Goal: Download file/media

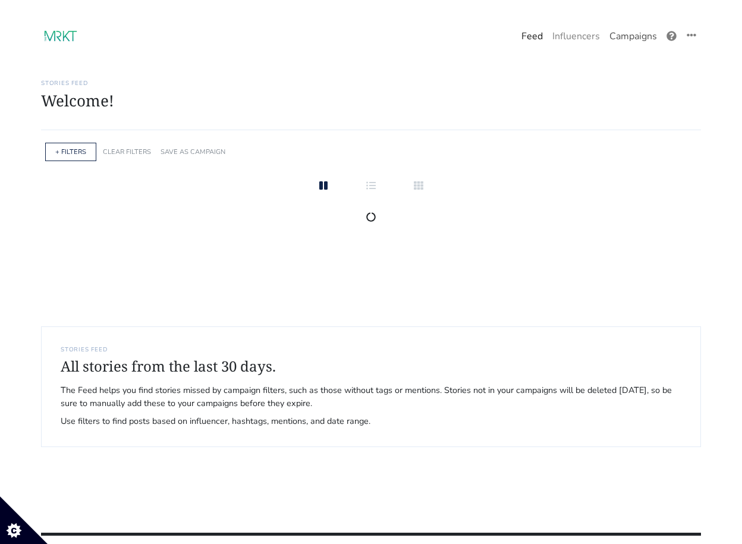
click at [631, 40] on link "Campaigns" at bounding box center [633, 36] width 57 height 24
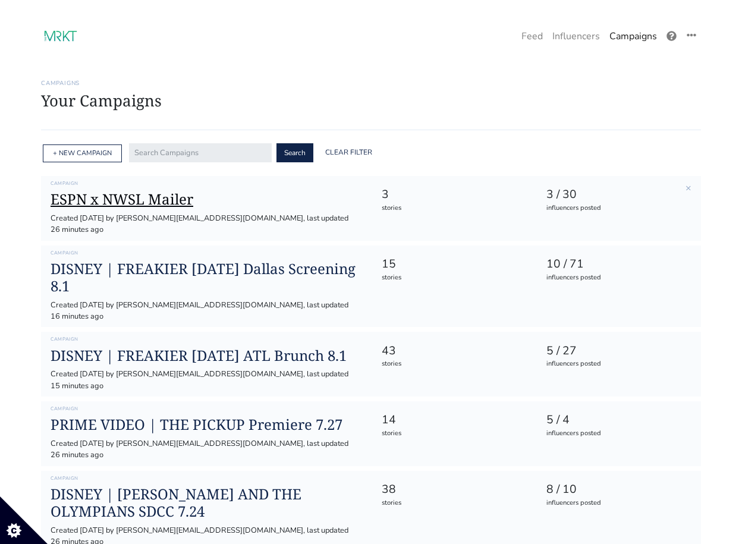
click at [104, 205] on h1 "ESPN x NWSL Mailer" at bounding box center [207, 199] width 312 height 17
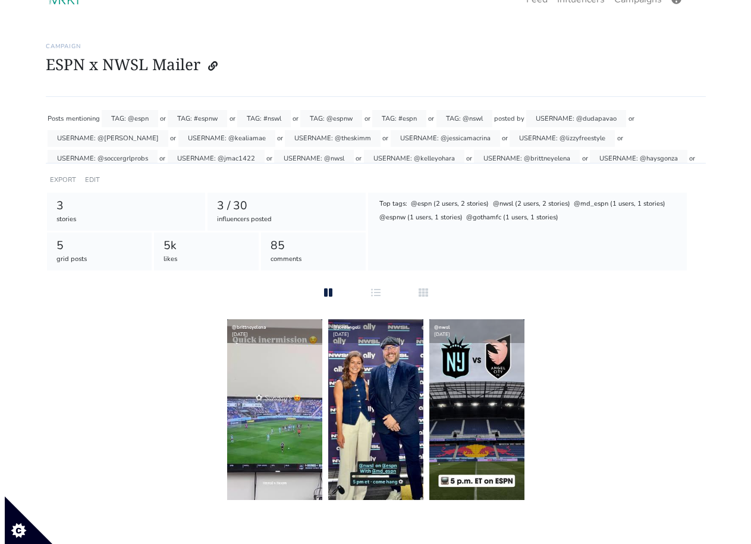
scroll to position [46, 0]
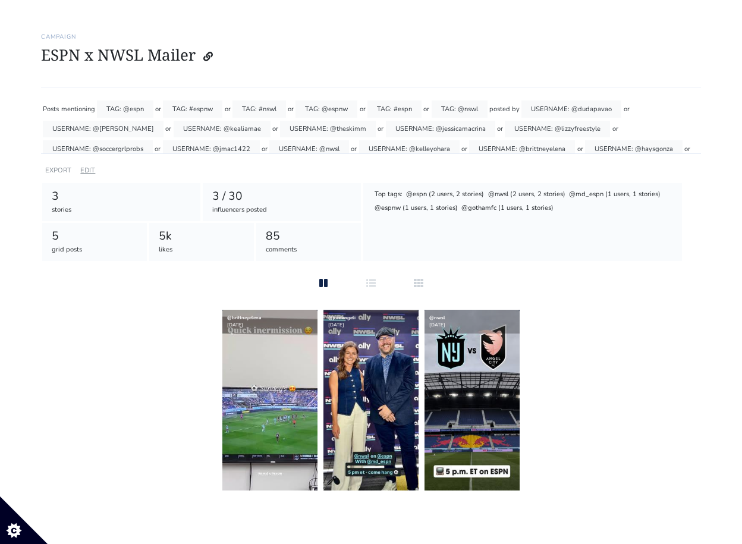
click at [90, 170] on link "EDIT" at bounding box center [87, 170] width 15 height 9
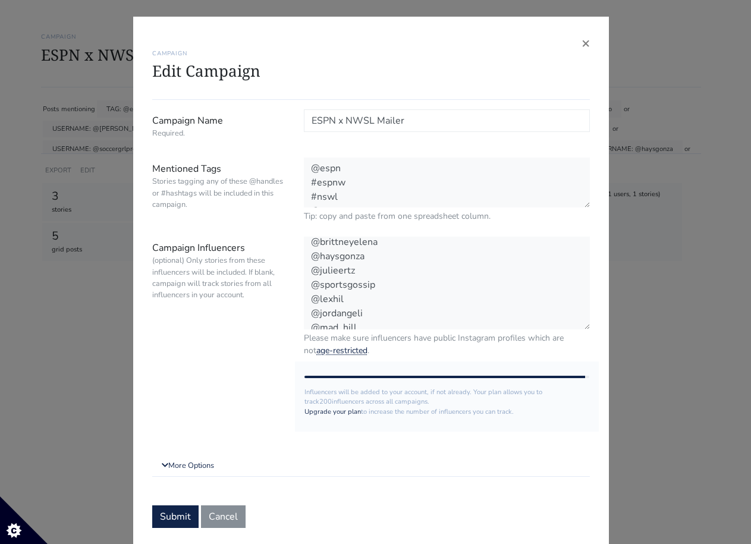
scroll to position [343, 0]
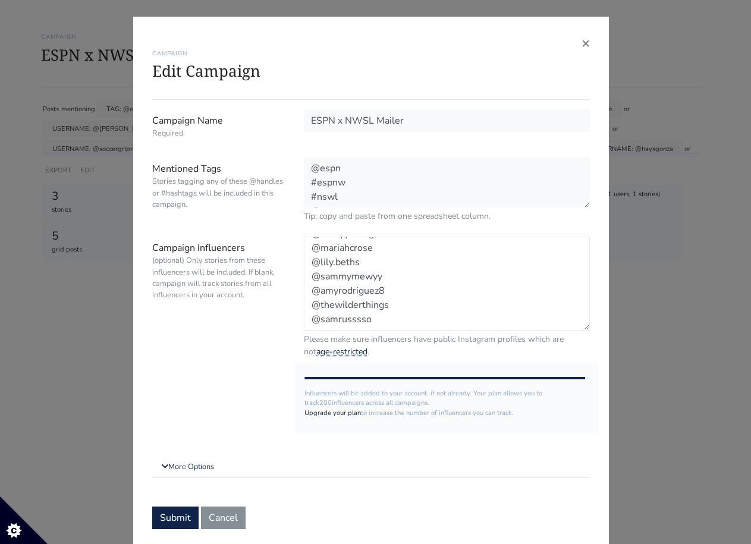
click at [372, 319] on textarea "@dudapavao @sophiawilson @kealiamae @theskimm @jessicamacrina @lizzyfreestyle @…" at bounding box center [447, 284] width 286 height 94
paste textarea "gianalevy"
paste textarea "ngomsi"
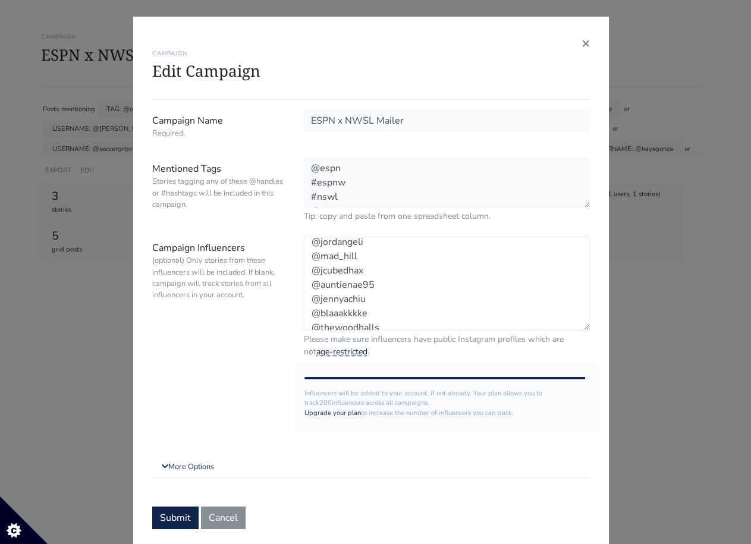
scroll to position [0, 0]
type textarea "@dudapavao @sophiawilson @kealiamae @theskimm @jessicamacrina @lizzyfreestyle @…"
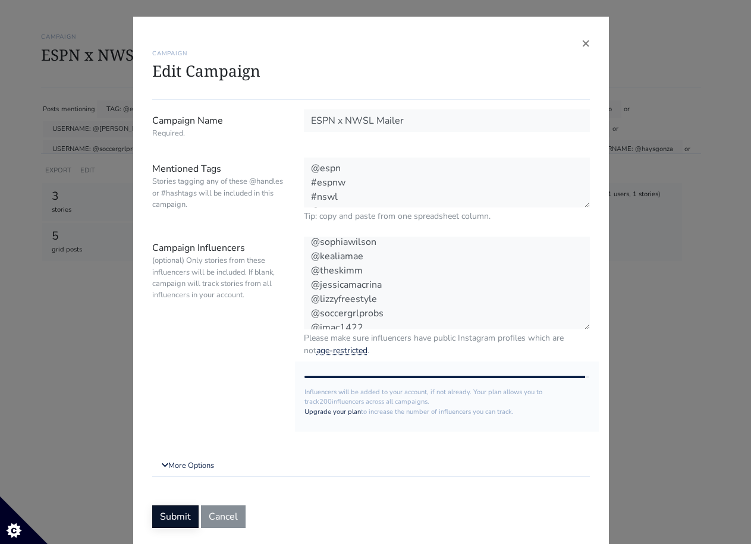
click at [181, 514] on button "Submit" at bounding box center [175, 516] width 46 height 23
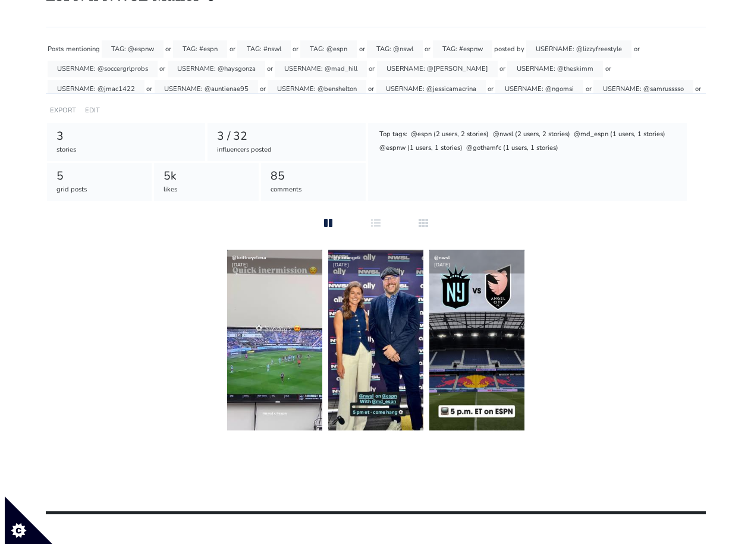
scroll to position [108, 0]
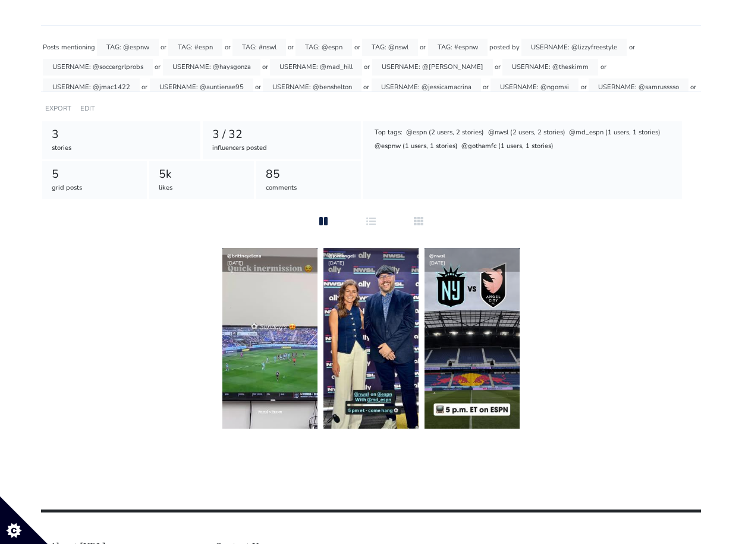
click at [205, 327] on div "@brittneyelena 2025-09-07 @jordangeli 2025-09-07 @nwsl 2025-09-07" at bounding box center [371, 338] width 660 height 181
click at [247, 335] on img at bounding box center [269, 338] width 95 height 181
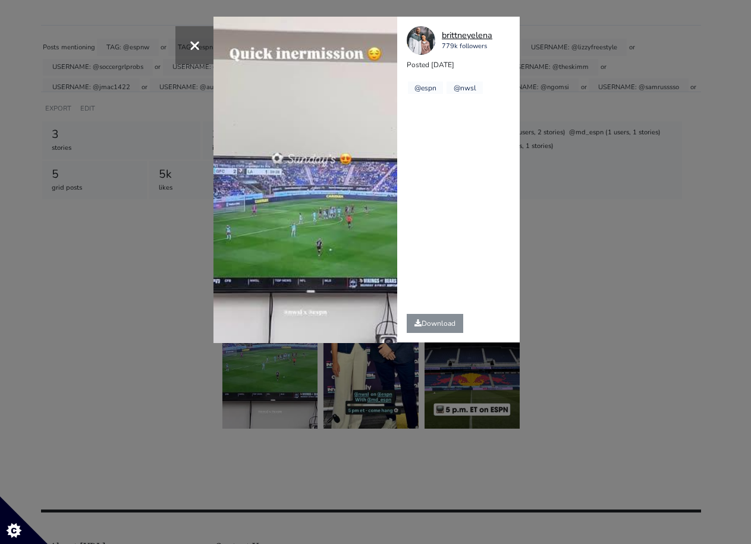
click at [447, 35] on div "brittneyelena" at bounding box center [467, 35] width 51 height 13
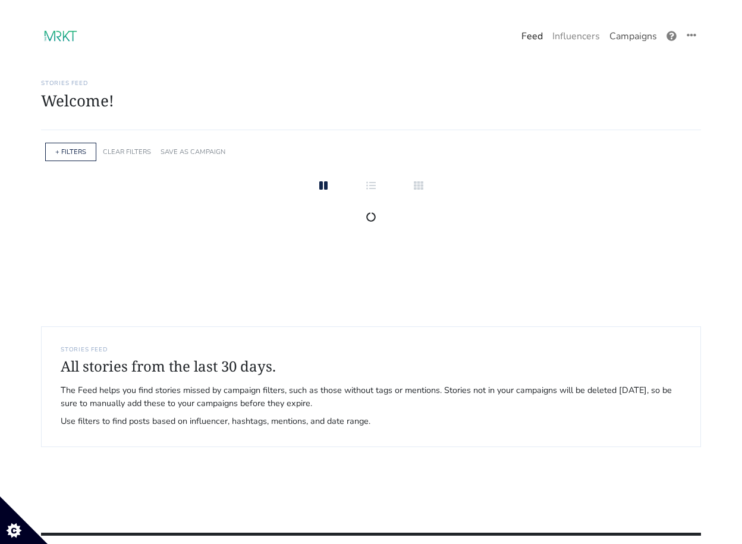
click at [643, 39] on link "Campaigns" at bounding box center [633, 36] width 57 height 24
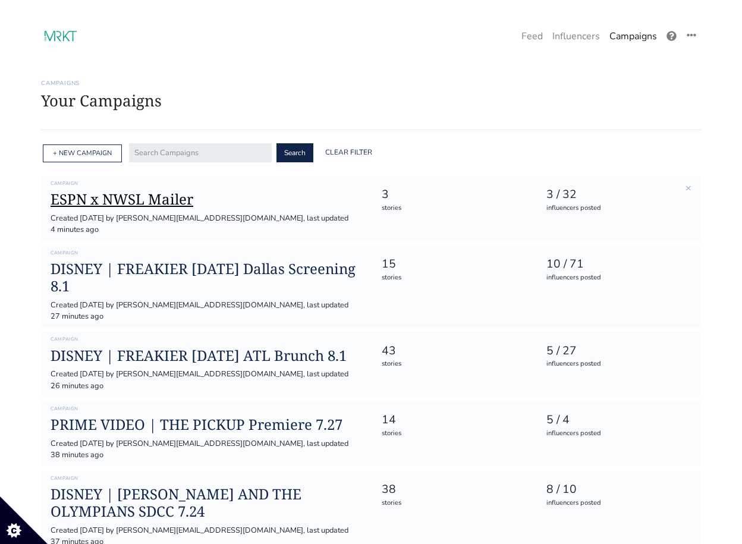
click at [168, 196] on h1 "ESPN x NWSL Mailer" at bounding box center [207, 199] width 312 height 17
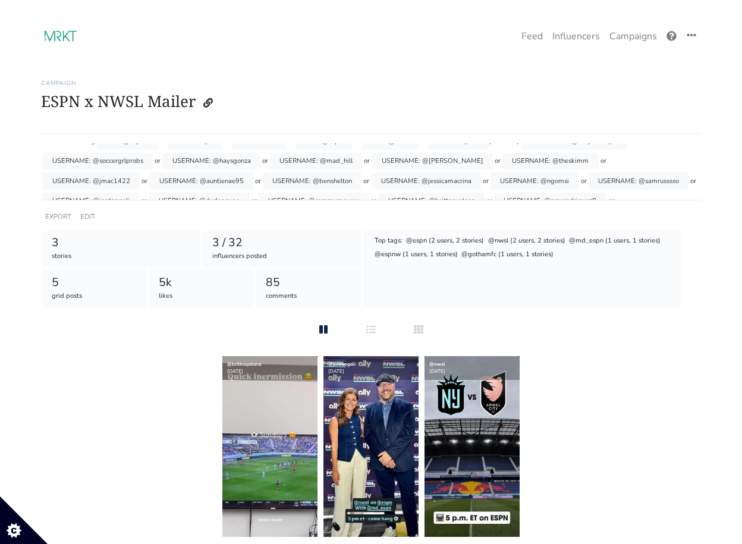
scroll to position [17, 0]
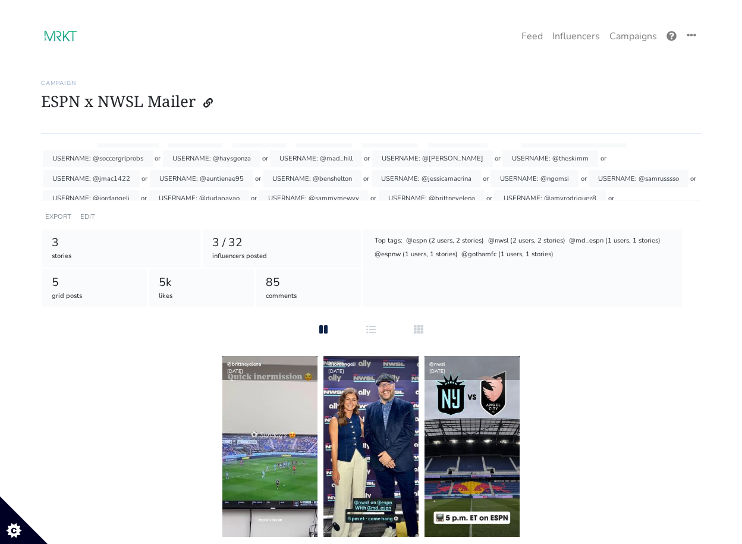
click at [116, 158] on div "USERNAME: @soccergrlprobs" at bounding box center [98, 158] width 110 height 17
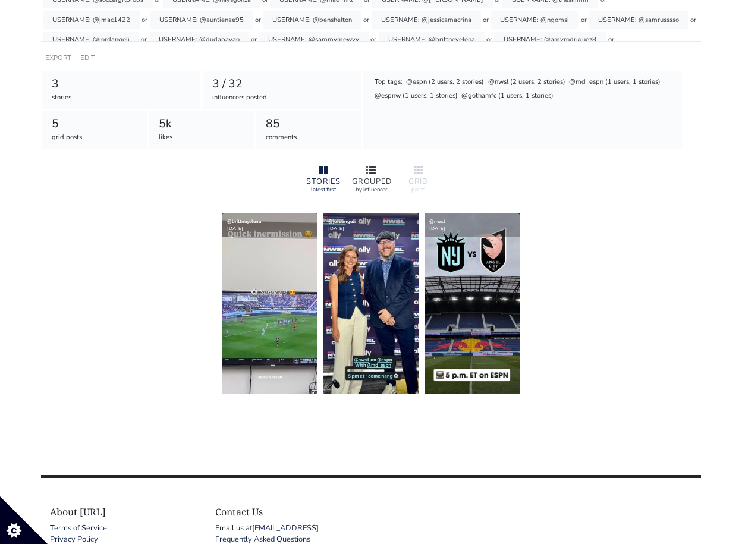
click at [369, 169] on icon at bounding box center [371, 170] width 10 height 10
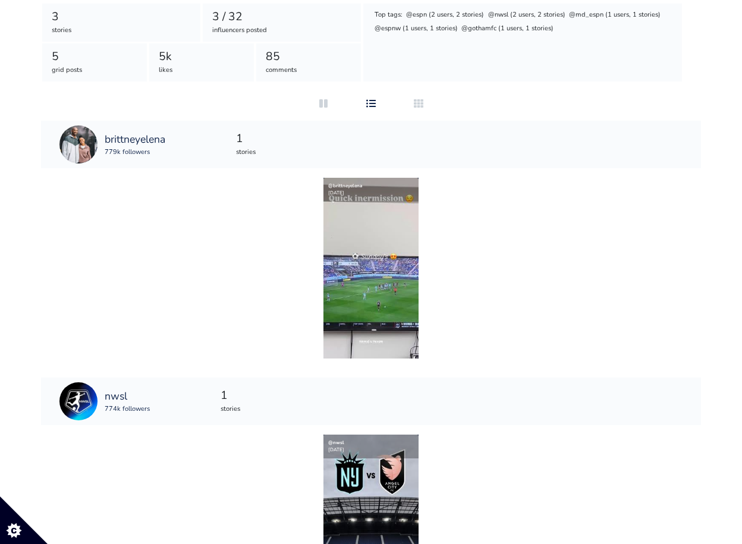
scroll to position [0, 0]
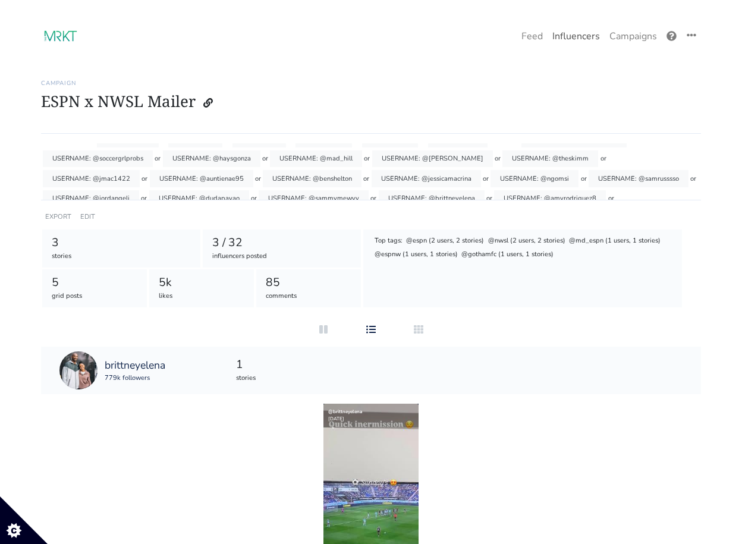
click at [585, 36] on link "Influencers" at bounding box center [576, 36] width 57 height 24
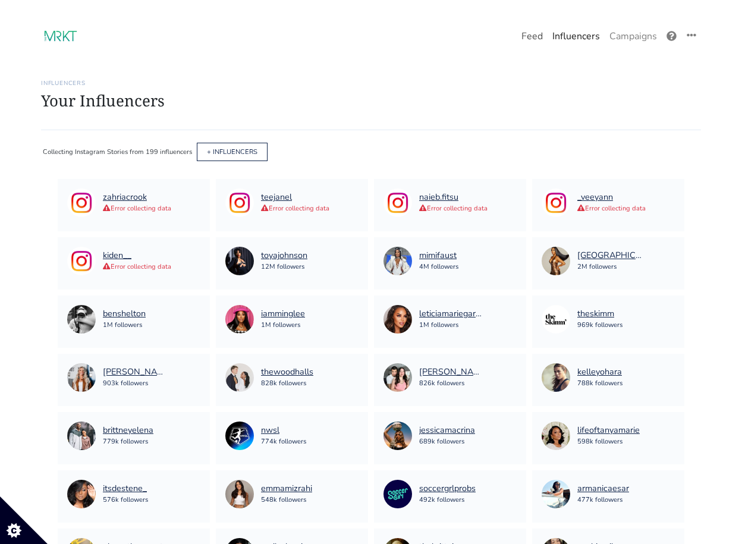
click at [533, 37] on link "Feed" at bounding box center [532, 36] width 31 height 24
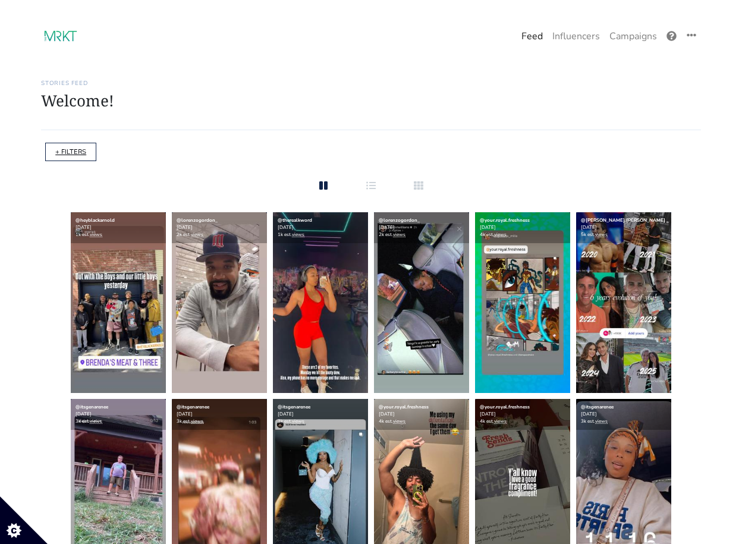
click at [65, 150] on link "+ FILTERS" at bounding box center [70, 151] width 31 height 9
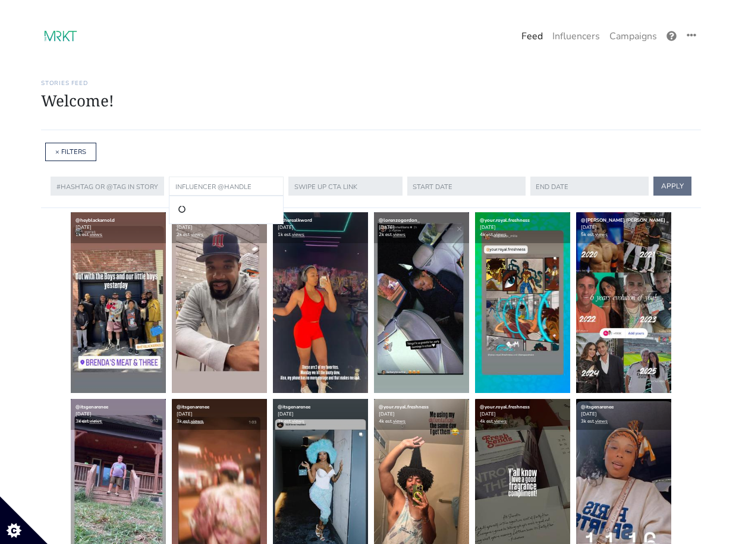
click at [263, 190] on input "text" at bounding box center [226, 186] width 115 height 19
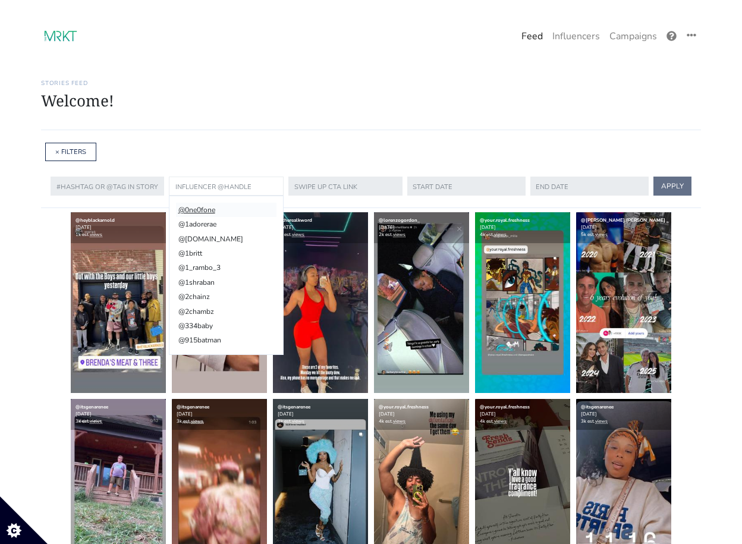
paste input "soccergrlprobs"
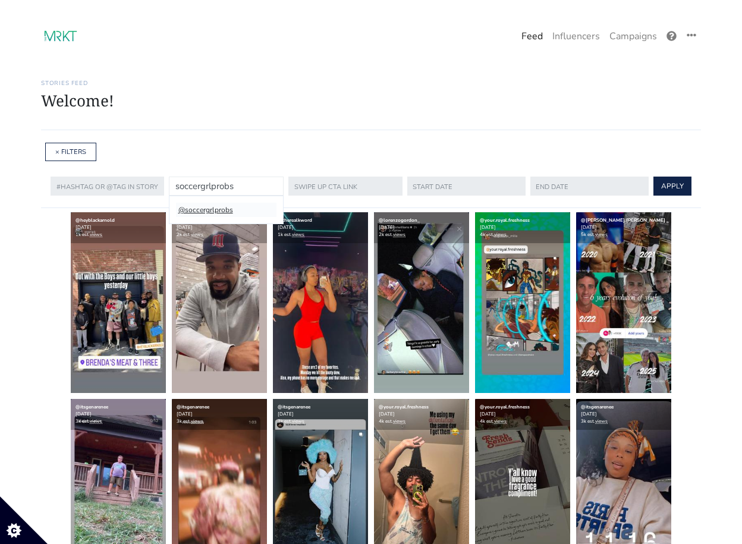
type input "soccergrlprobs"
click at [227, 210] on li "@soccergrlprobs" at bounding box center [225, 210] width 99 height 14
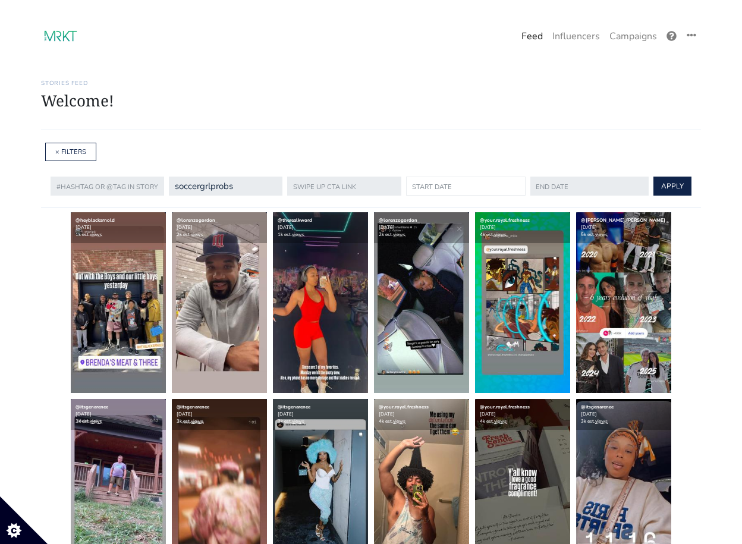
click at [443, 192] on input "text" at bounding box center [466, 186] width 120 height 19
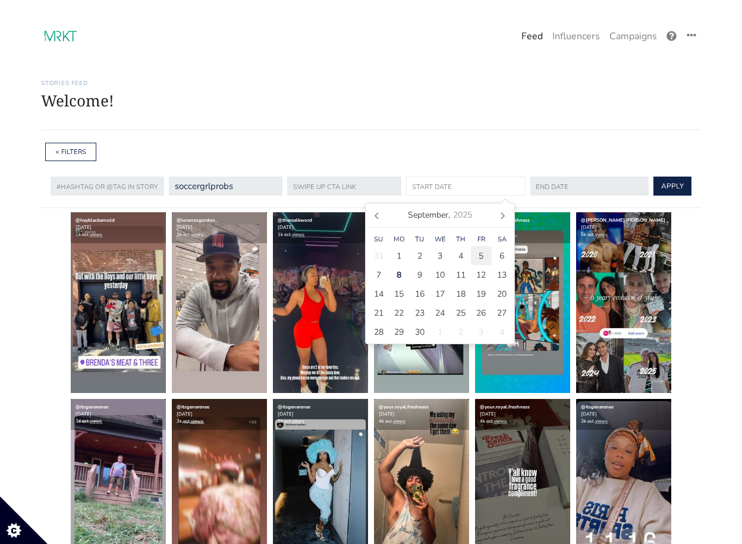
click at [489, 256] on div "5" at bounding box center [481, 255] width 21 height 19
type input "[DATE]"
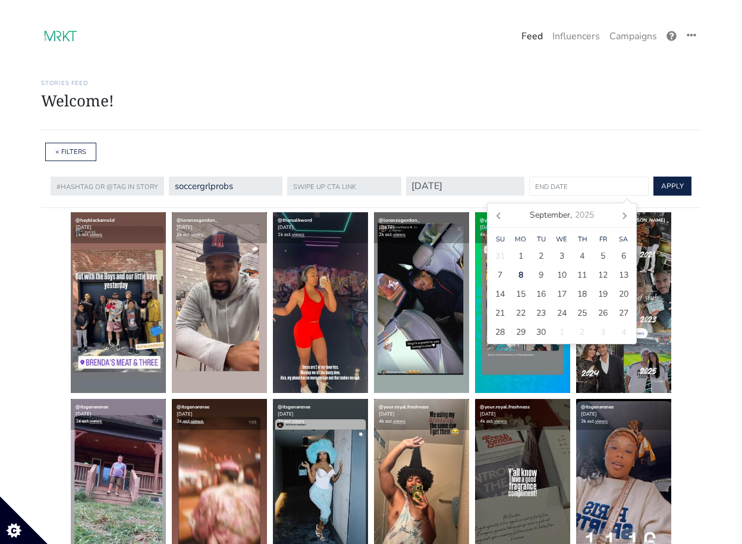
click at [557, 191] on input "text" at bounding box center [589, 186] width 120 height 19
click at [521, 278] on span "8" at bounding box center [521, 275] width 5 height 12
type input "[DATE]"
click at [670, 185] on button "APPLY" at bounding box center [671, 186] width 38 height 19
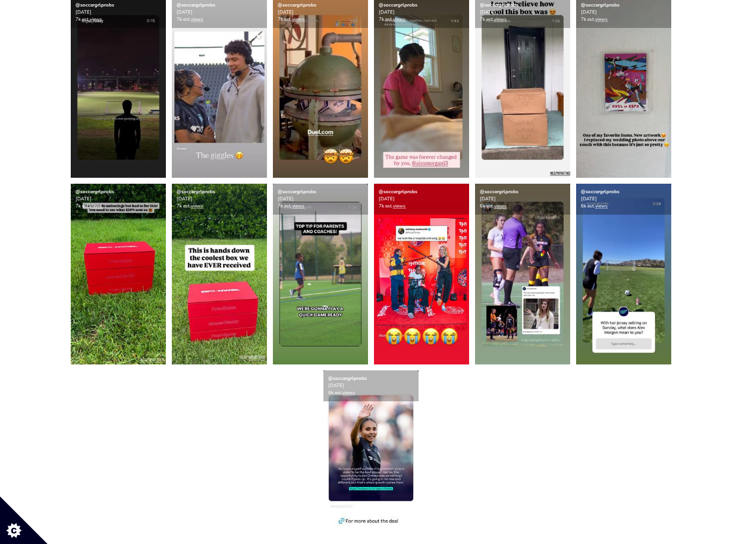
scroll to position [216, 0]
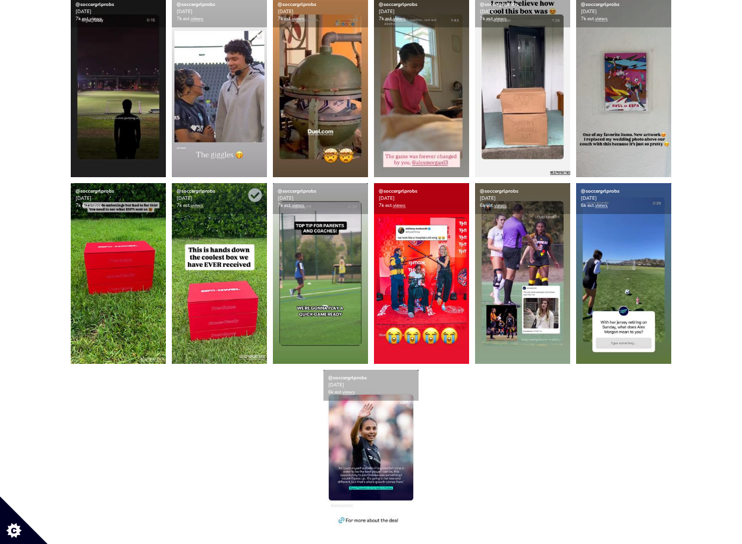
click at [206, 271] on img at bounding box center [219, 273] width 95 height 181
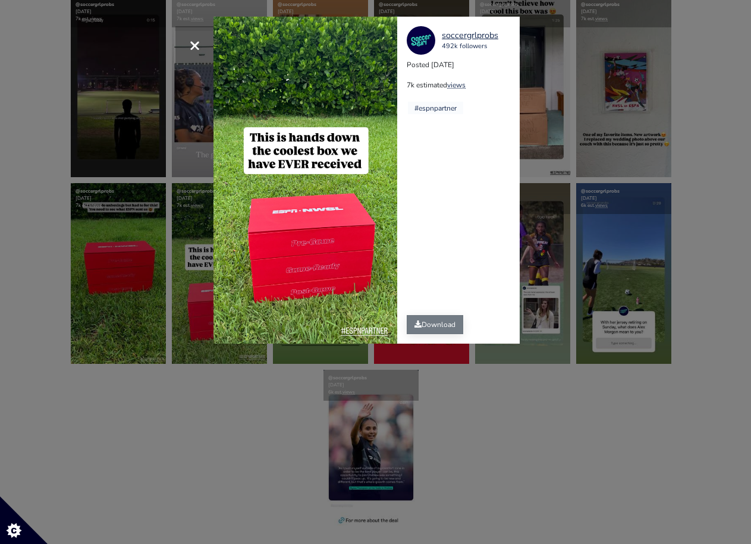
click at [433, 322] on link "Download" at bounding box center [435, 324] width 56 height 19
click at [511, 399] on div "× soccergrlprobs 492k followers Posted [DATE] 7k estimated views #espnpartner" at bounding box center [375, 272] width 751 height 544
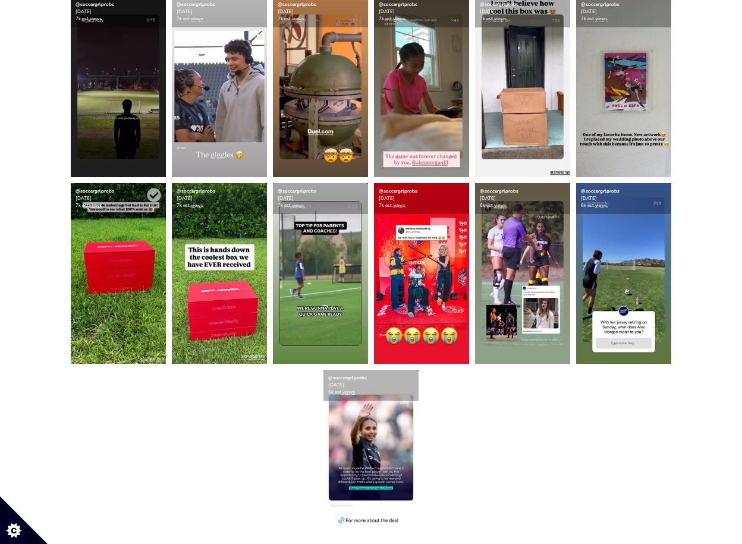
click at [127, 286] on img at bounding box center [118, 273] width 95 height 181
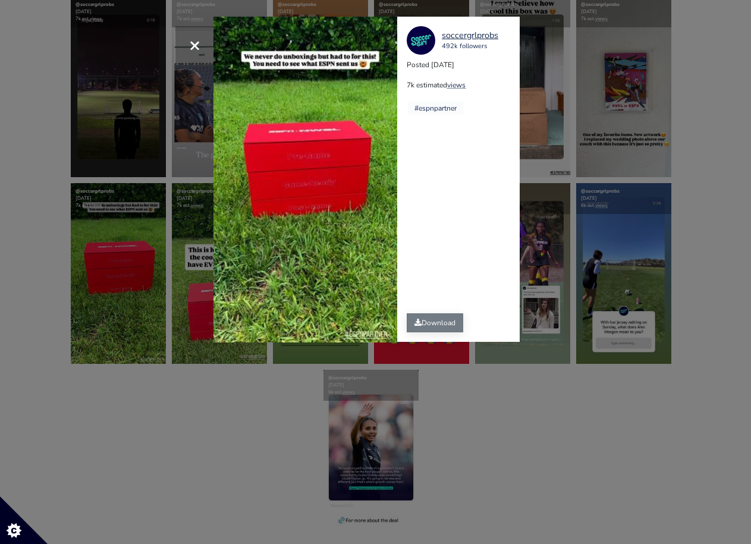
click at [439, 323] on link "Download" at bounding box center [435, 322] width 56 height 19
click at [498, 422] on div "× Your browser does not support HTML5 video. soccergrlprobs 492k followers Post…" at bounding box center [375, 272] width 751 height 544
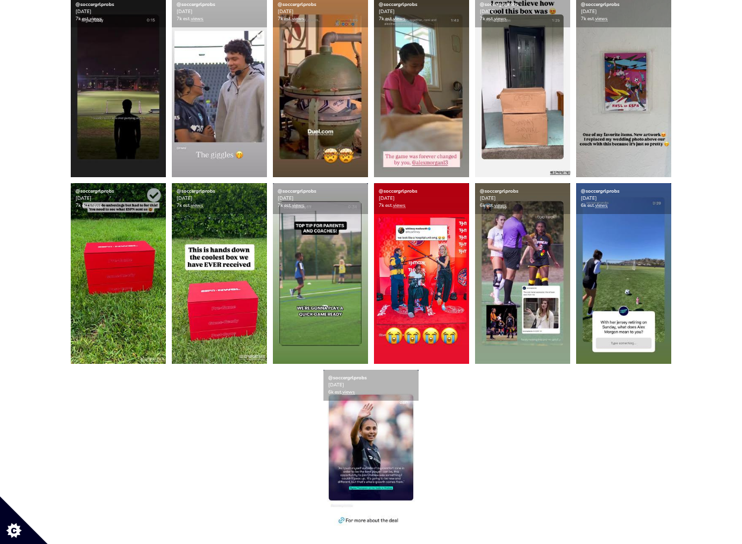
click at [114, 284] on img at bounding box center [118, 273] width 95 height 181
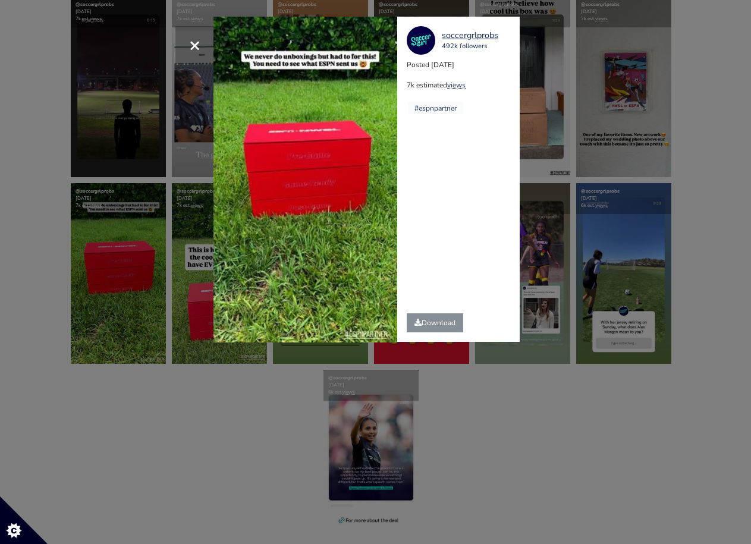
click at [468, 404] on div "× Your browser does not support HTML5 video. soccergrlprobs 492k followers Post…" at bounding box center [375, 272] width 751 height 544
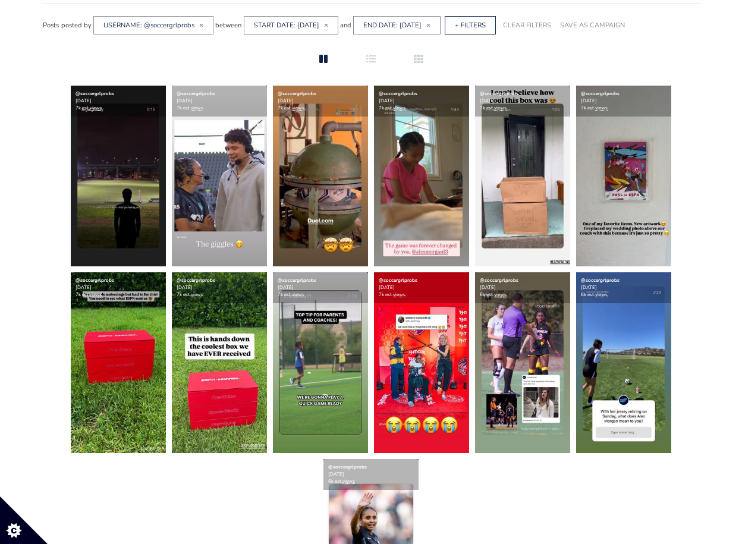
scroll to position [128, 0]
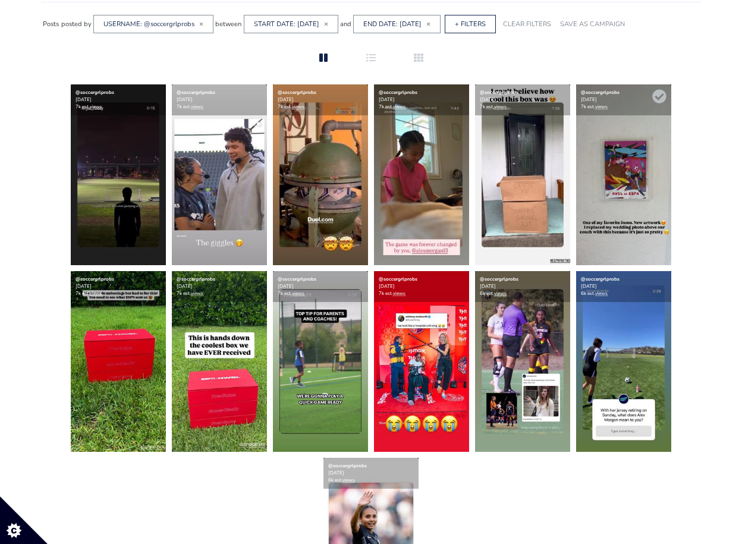
click at [638, 177] on img at bounding box center [623, 174] width 95 height 181
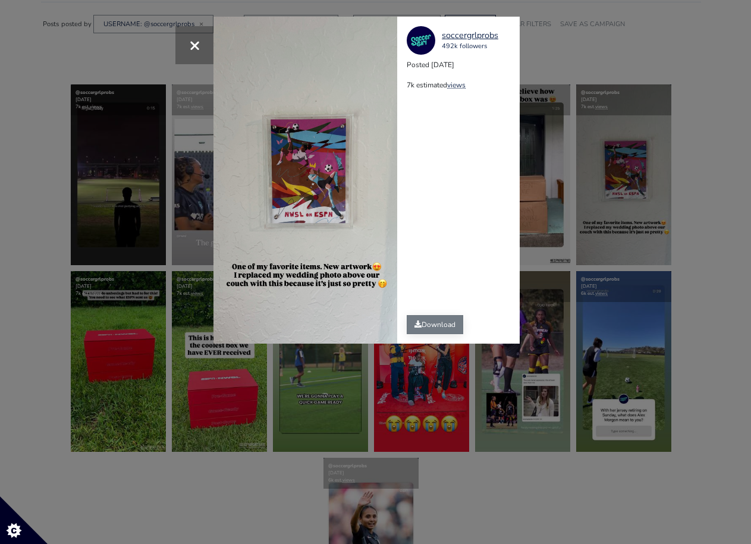
click at [434, 327] on link "Download" at bounding box center [435, 324] width 56 height 19
click at [699, 293] on div "× soccergrlprobs 492k followers Posted [DATE] 7k estimated views" at bounding box center [375, 272] width 751 height 544
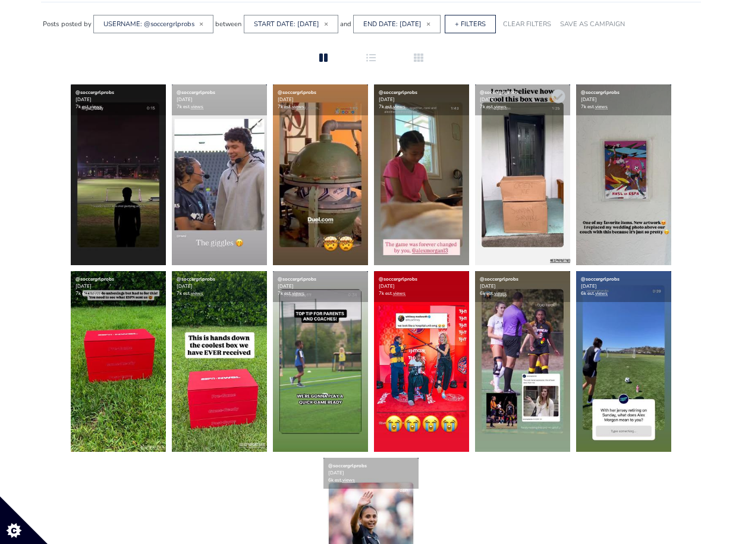
click at [520, 189] on img at bounding box center [522, 174] width 95 height 181
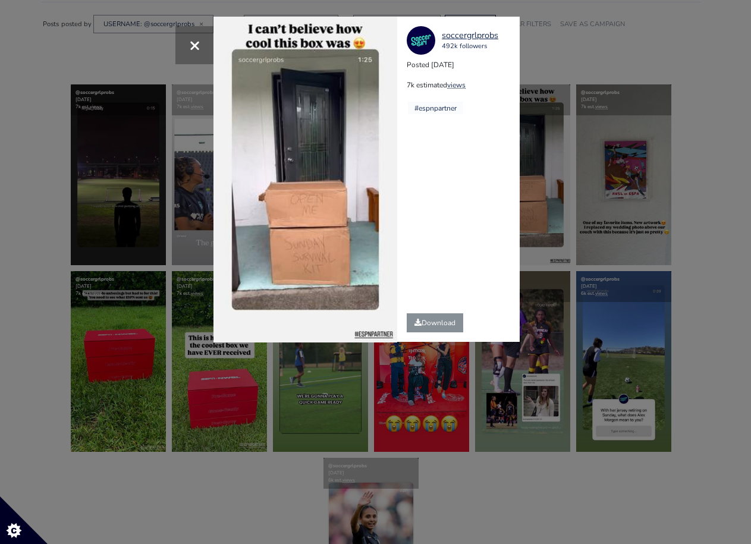
click at [690, 315] on div "× Your browser does not support HTML5 video. soccergrlprobs 492k followers Post…" at bounding box center [375, 272] width 751 height 544
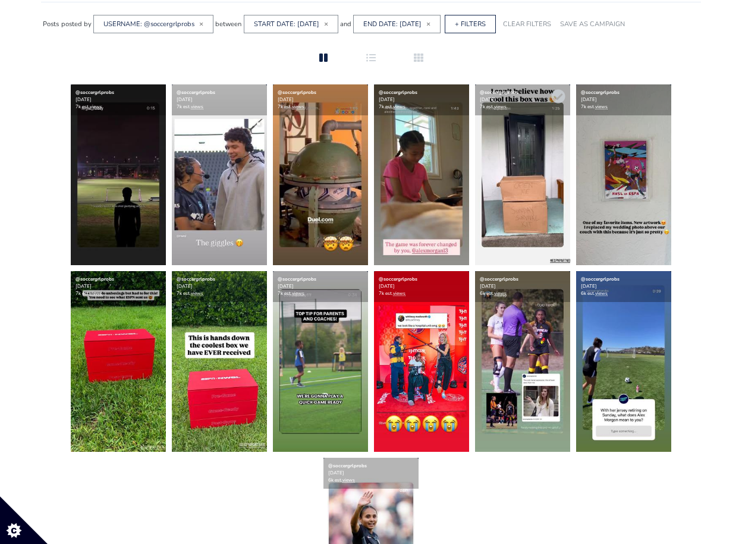
click at [532, 218] on img at bounding box center [522, 174] width 95 height 181
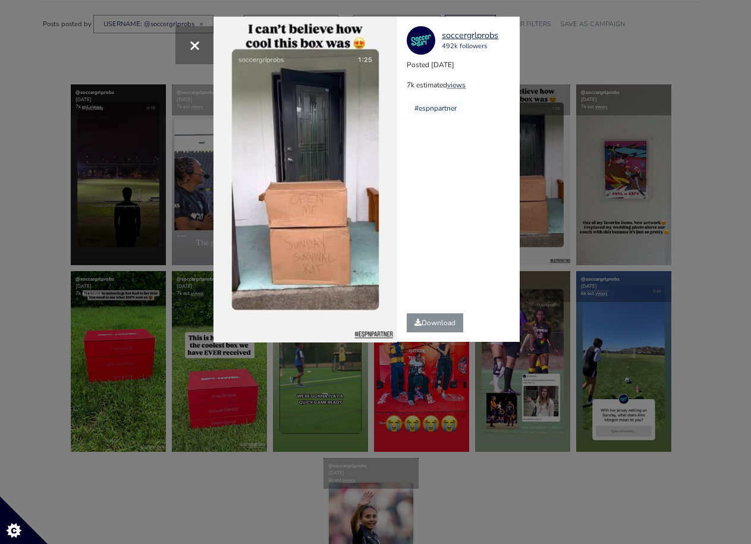
click at [500, 485] on div "× Your browser does not support HTML5 video. soccergrlprobs 492k followers Post…" at bounding box center [375, 272] width 751 height 544
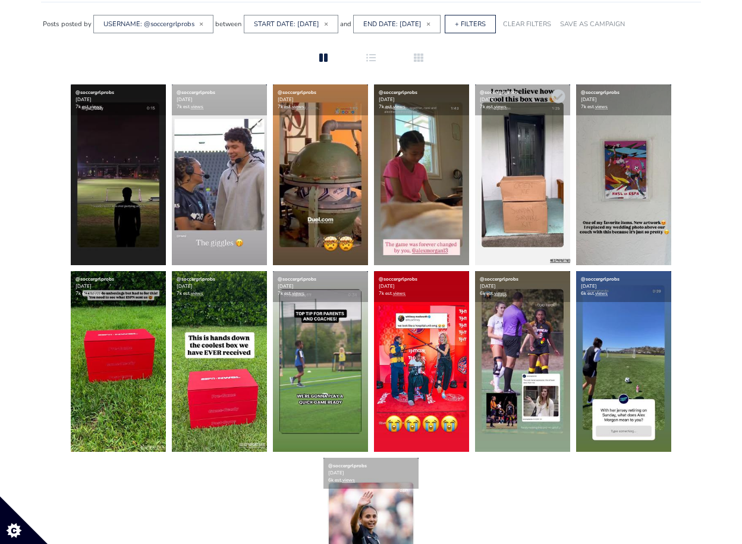
click at [520, 209] on img at bounding box center [522, 174] width 95 height 181
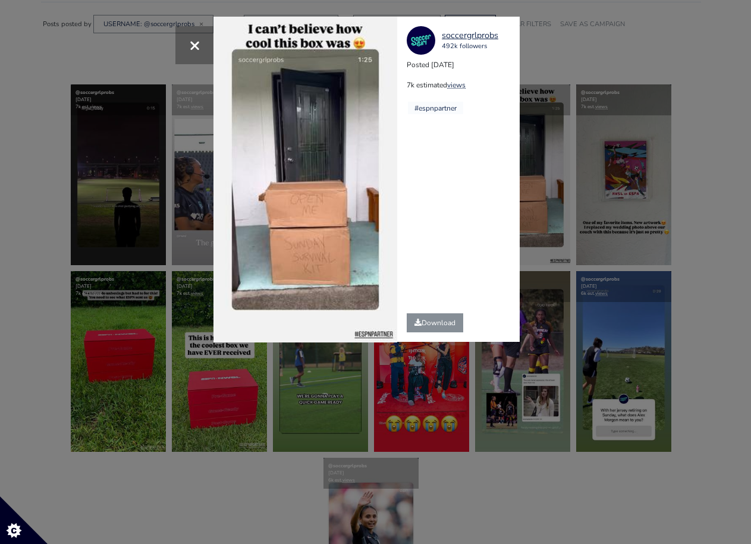
click at [705, 142] on div "× Your browser does not support HTML5 video. soccergrlprobs 492k followers Post…" at bounding box center [375, 272] width 751 height 544
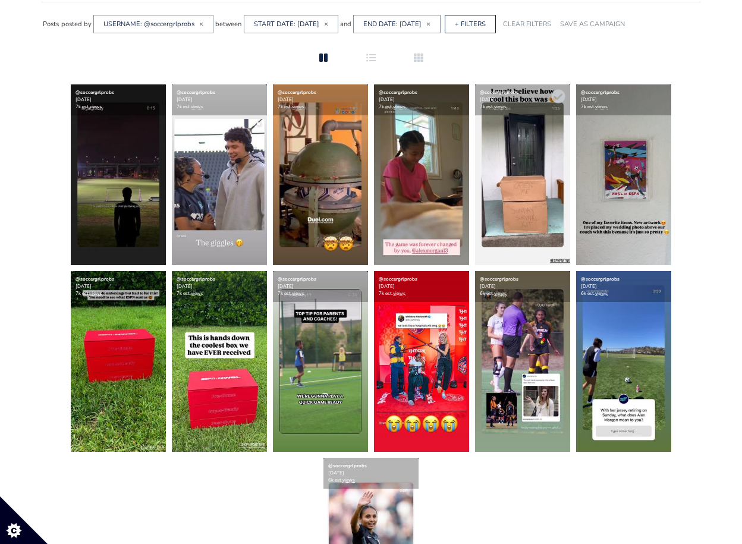
click at [531, 165] on img at bounding box center [522, 174] width 95 height 181
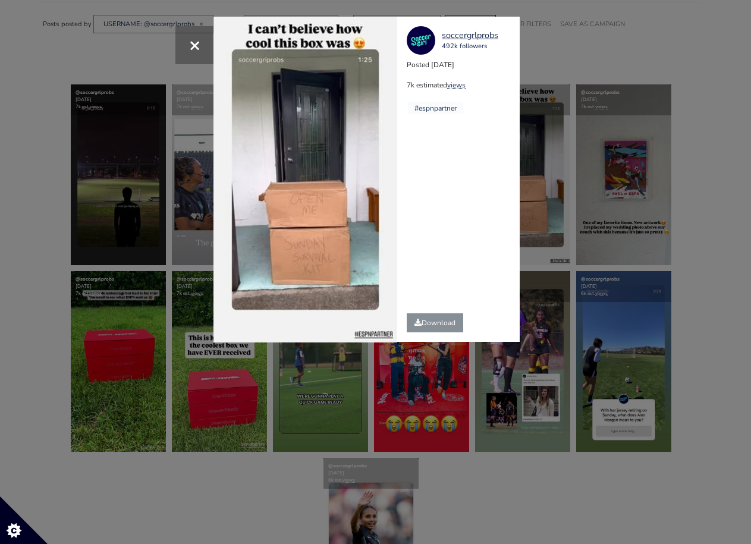
click at [536, 476] on div "× Your browser does not support HTML5 video. soccergrlprobs 492k followers Post…" at bounding box center [375, 272] width 751 height 544
